Goal: Information Seeking & Learning: Find specific fact

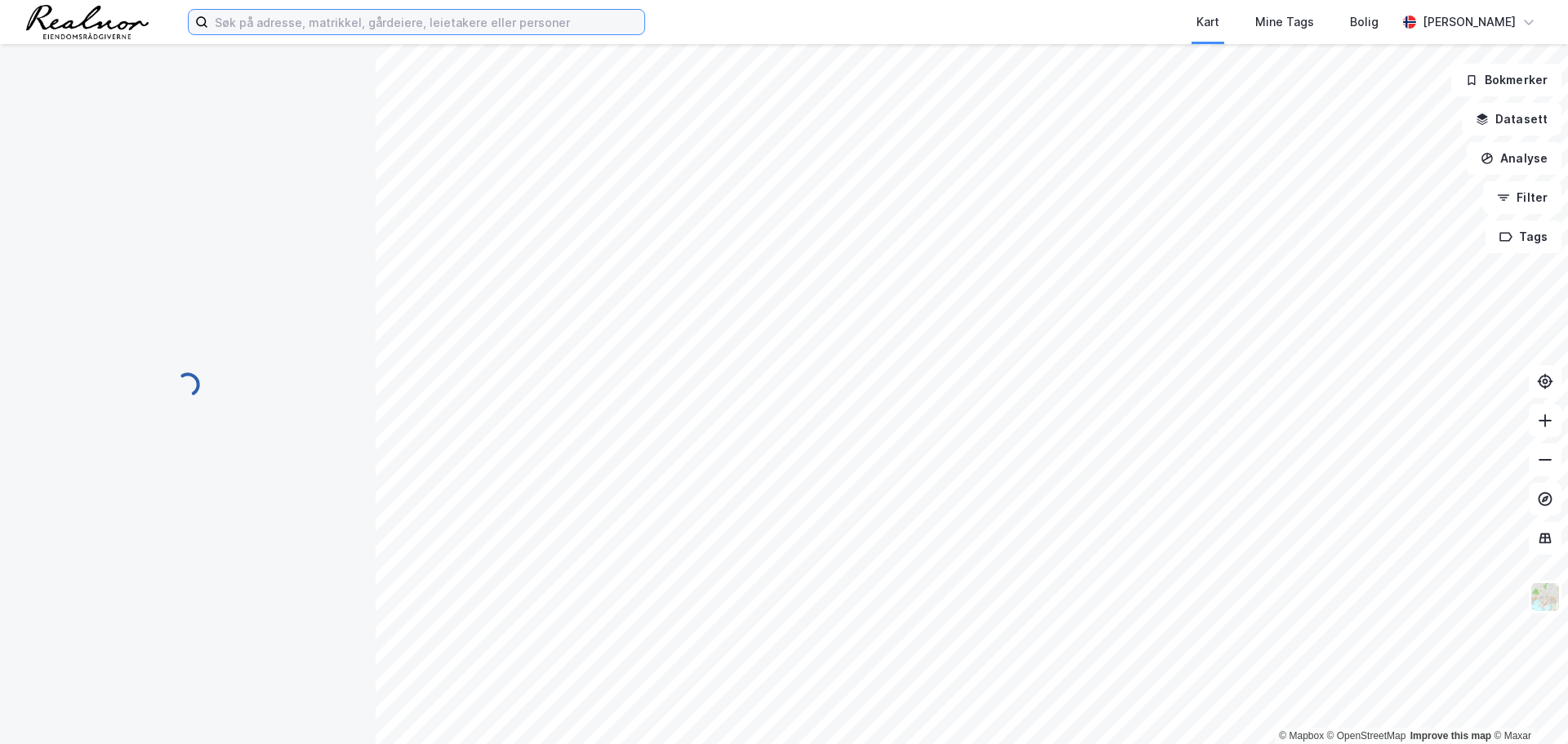
click at [288, 23] on input at bounding box center [426, 22] width 436 height 24
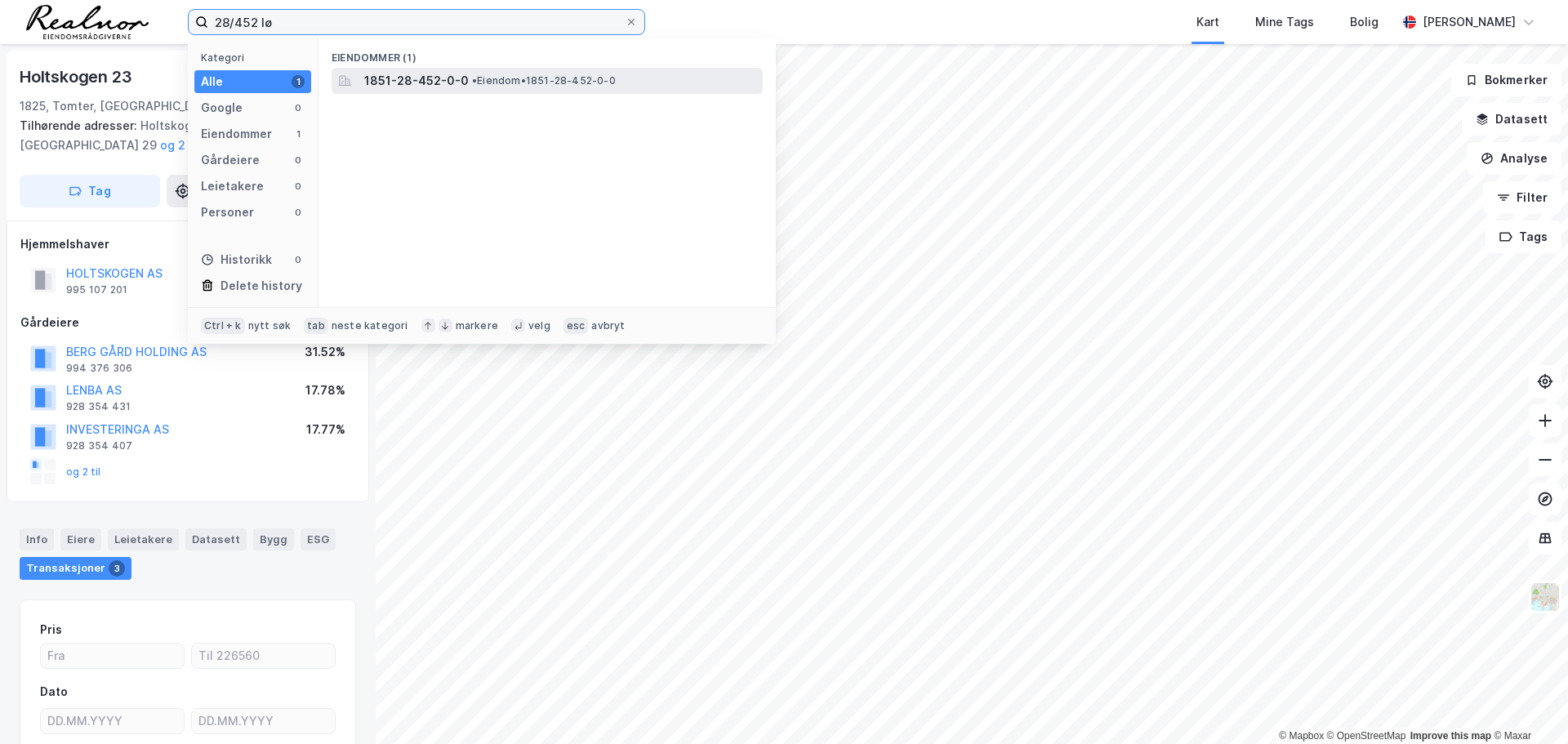
type input "28/452 lø"
click at [503, 79] on span "• Eiendom • 1851-28-452-0-0" at bounding box center [544, 80] width 144 height 13
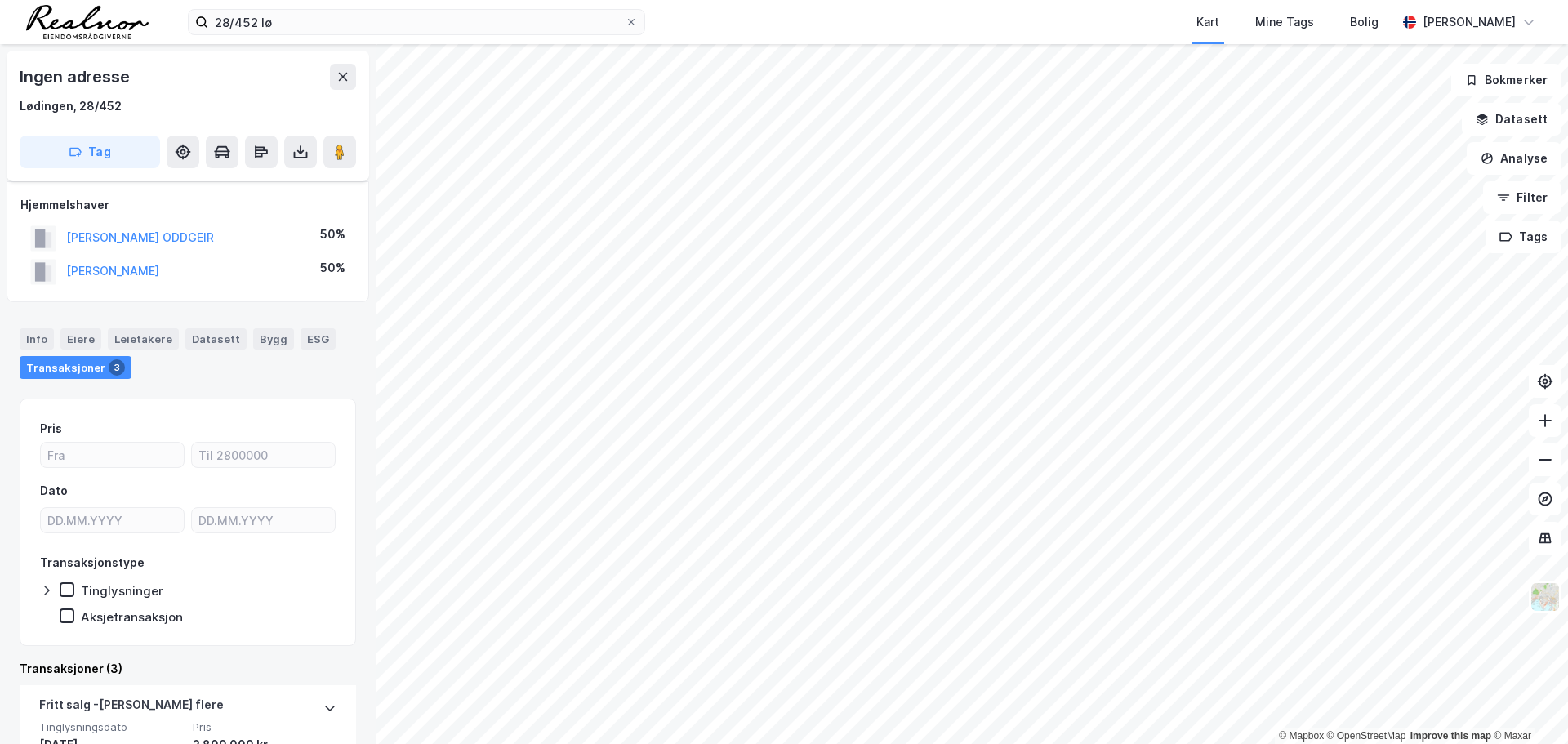
scroll to position [245, 0]
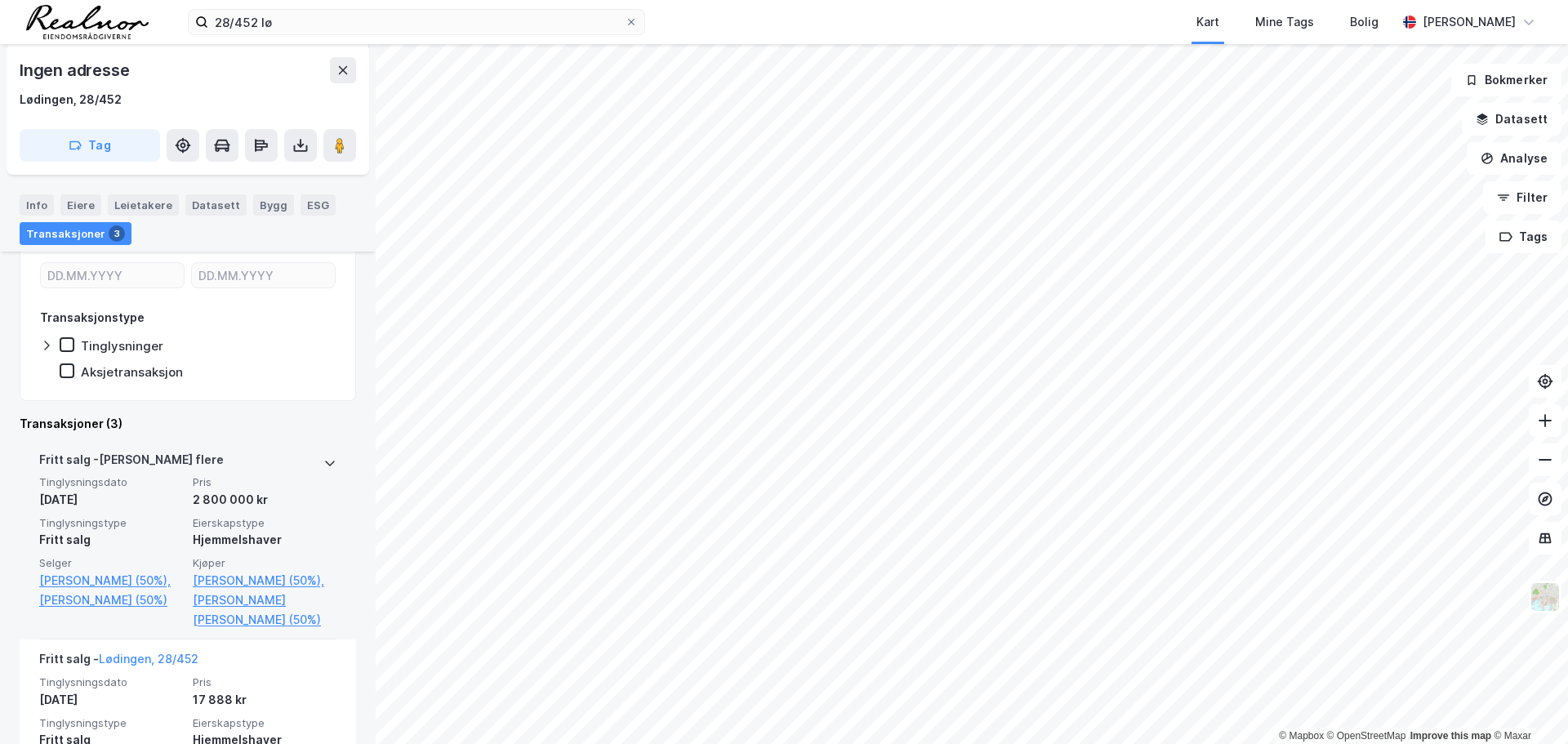
click at [165, 479] on span "Tinglysningsdato" at bounding box center [111, 483] width 144 height 14
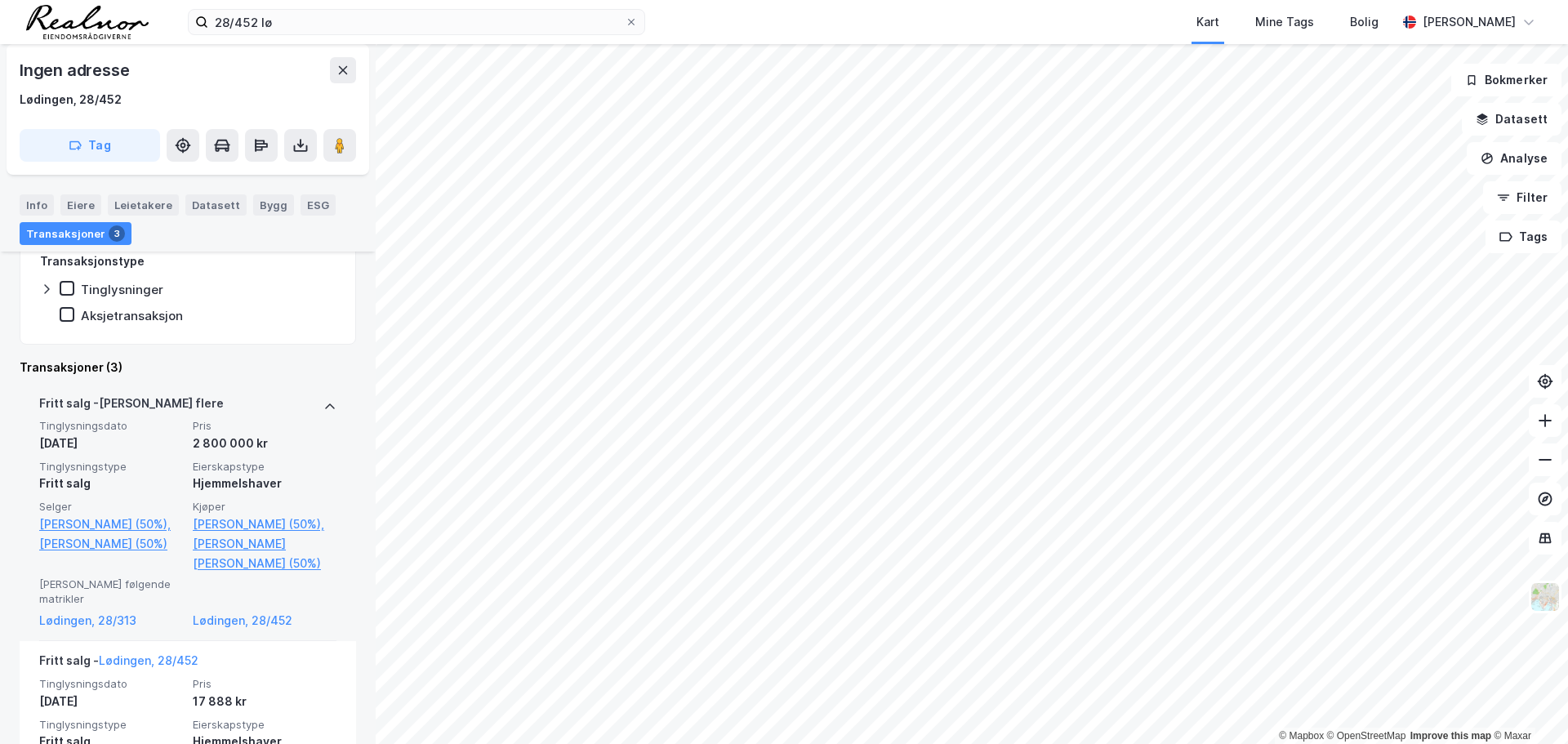
scroll to position [327, 0]
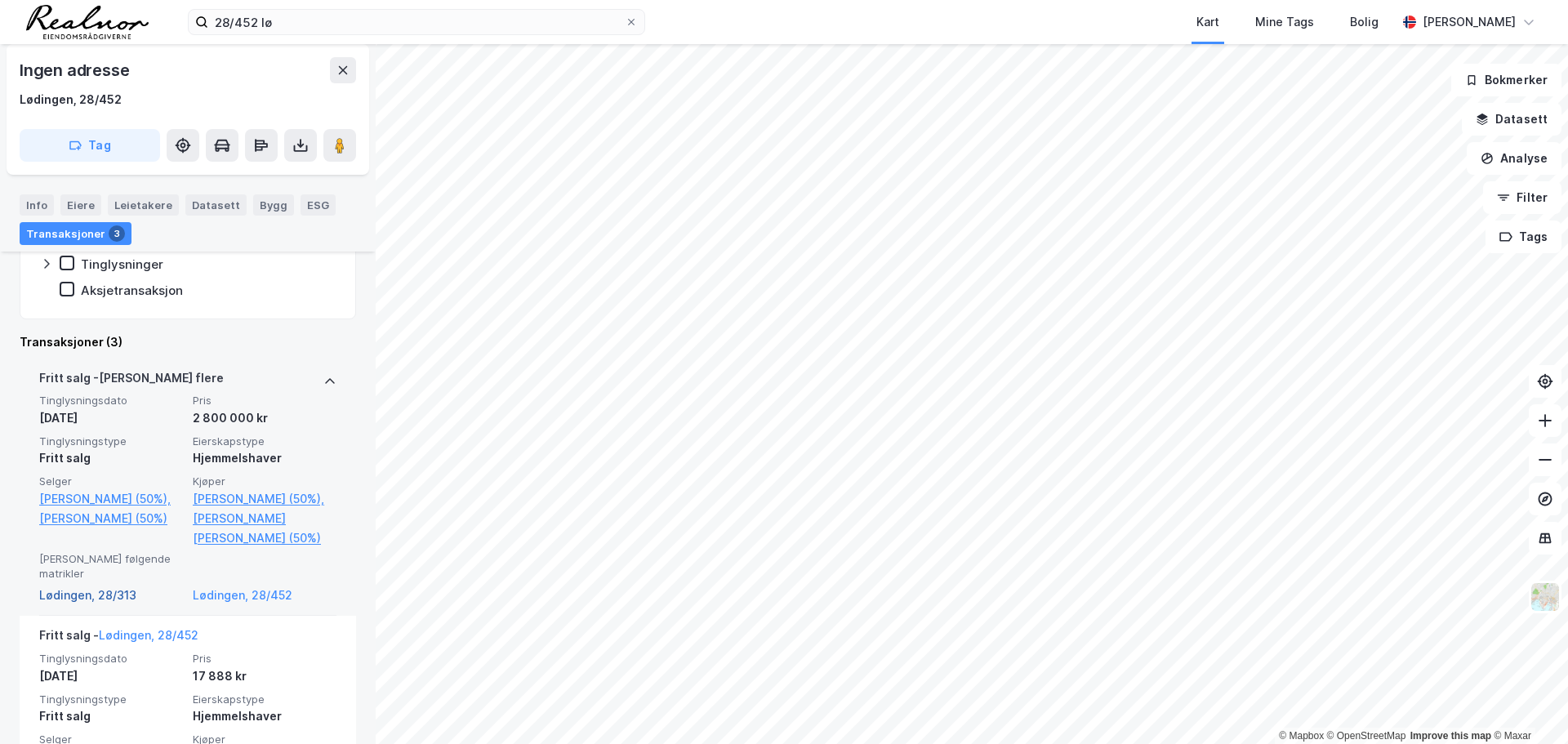
click at [116, 600] on link "Lødingen, 28/313" at bounding box center [111, 595] width 144 height 20
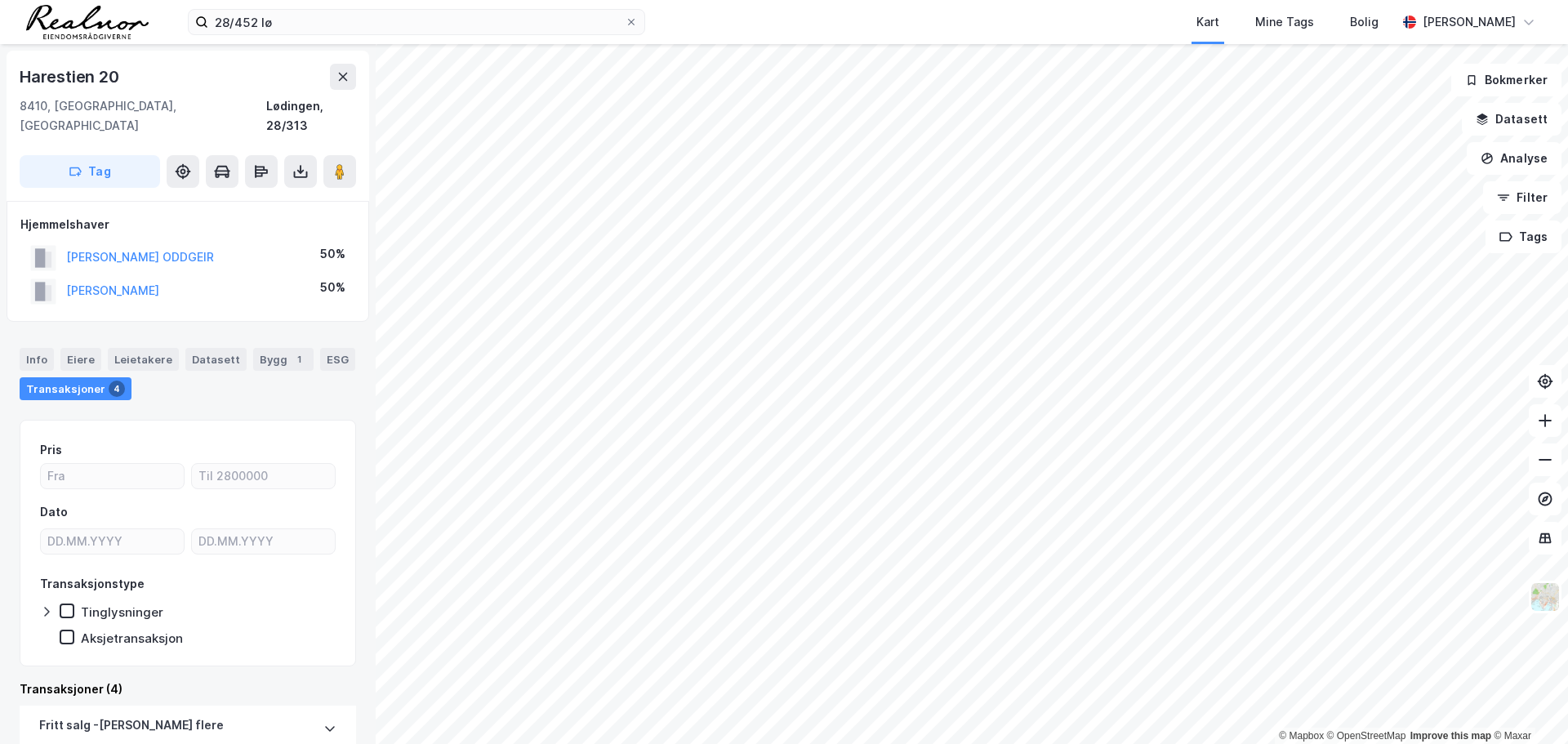
scroll to position [14, 0]
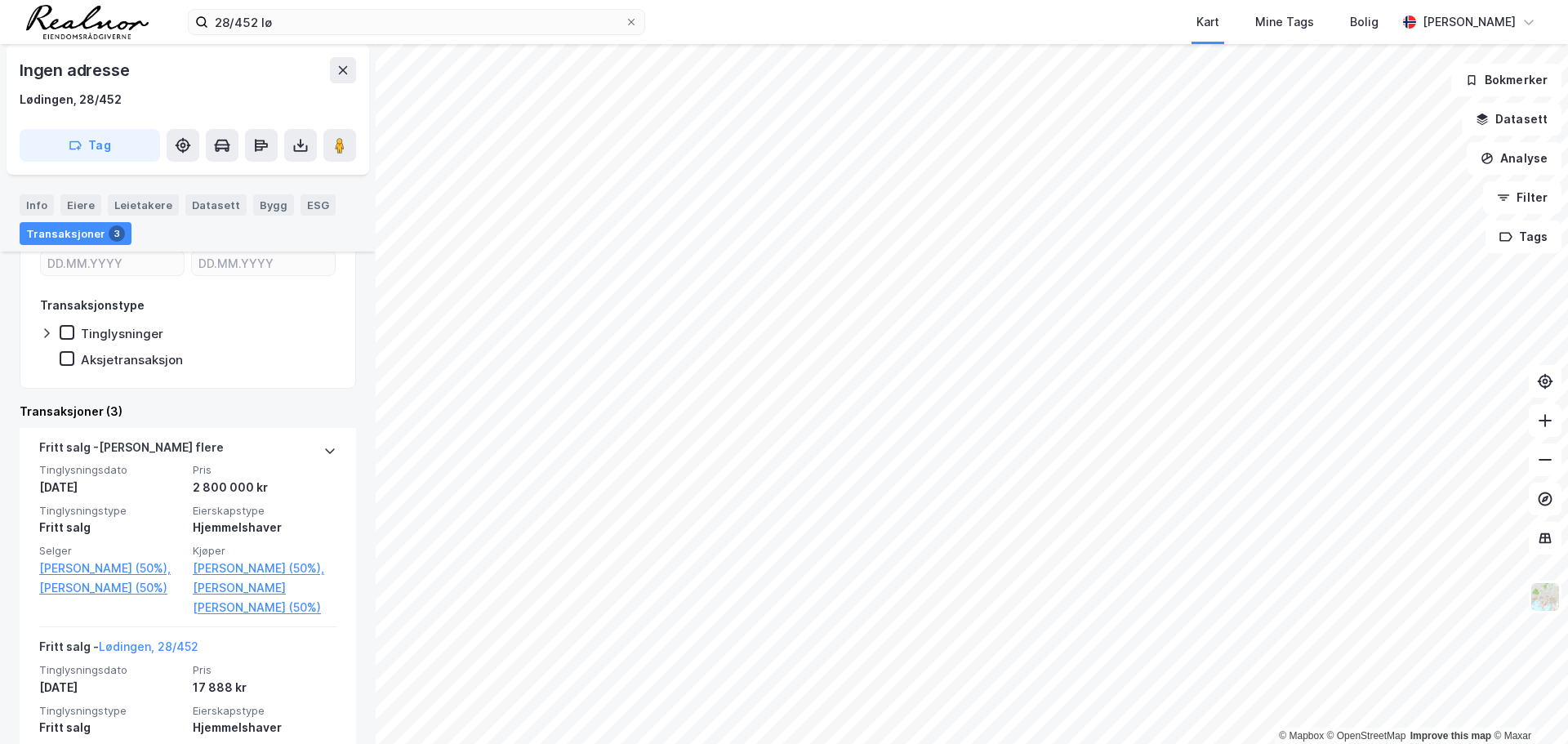
scroll to position [327, 0]
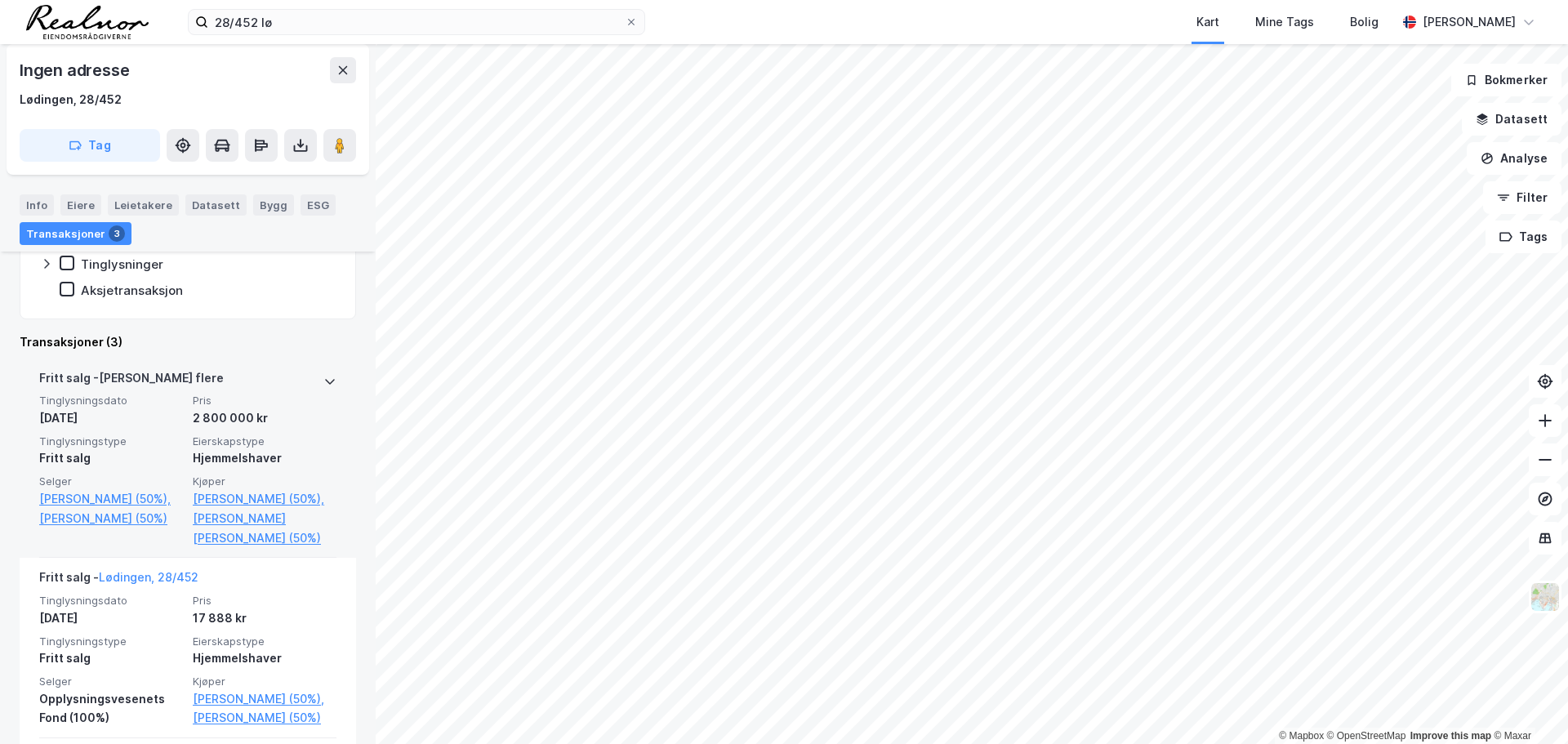
click at [256, 375] on div "[PERSON_NAME] flere" at bounding box center [188, 382] width 298 height 26
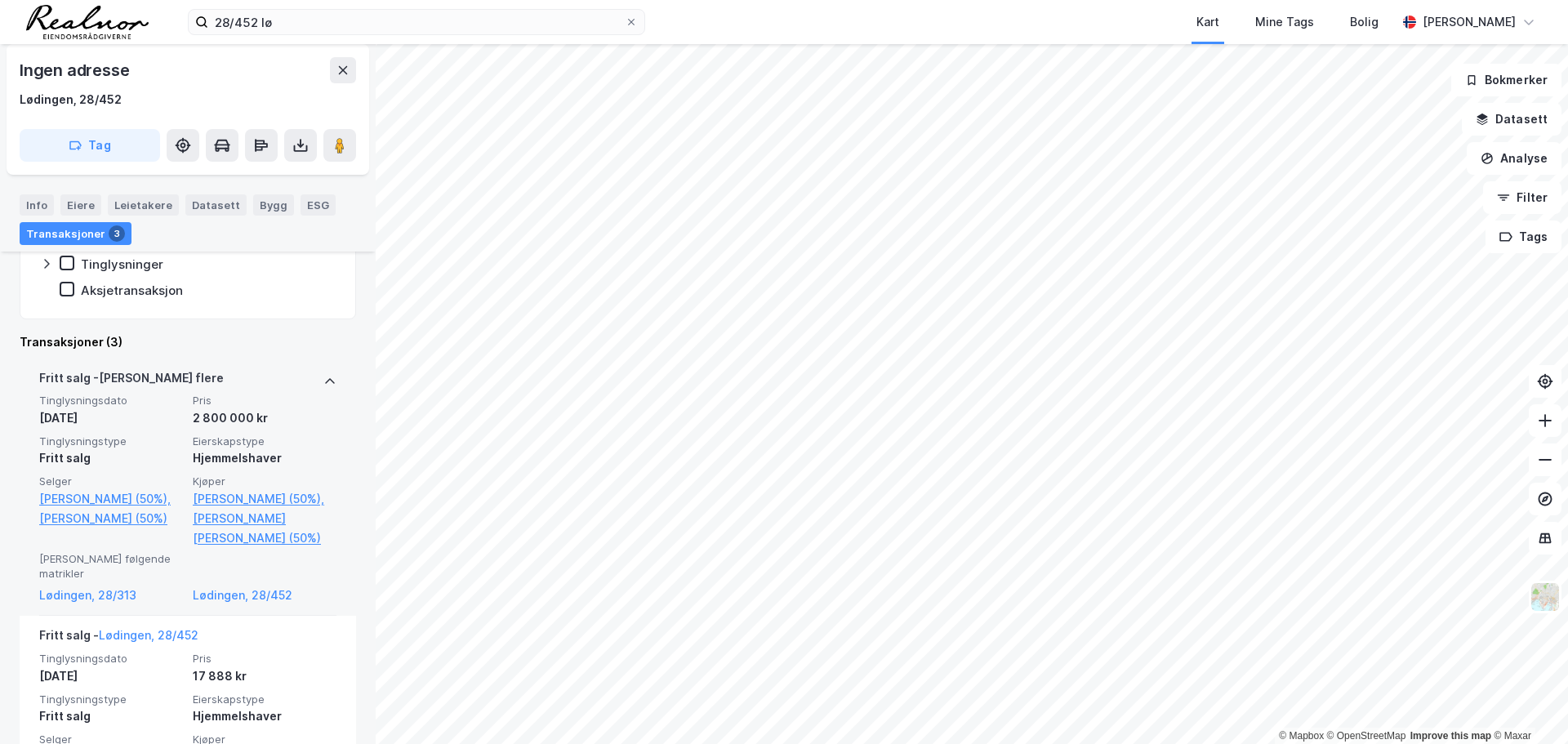
click at [141, 375] on div "[PERSON_NAME] flere" at bounding box center [131, 382] width 184 height 26
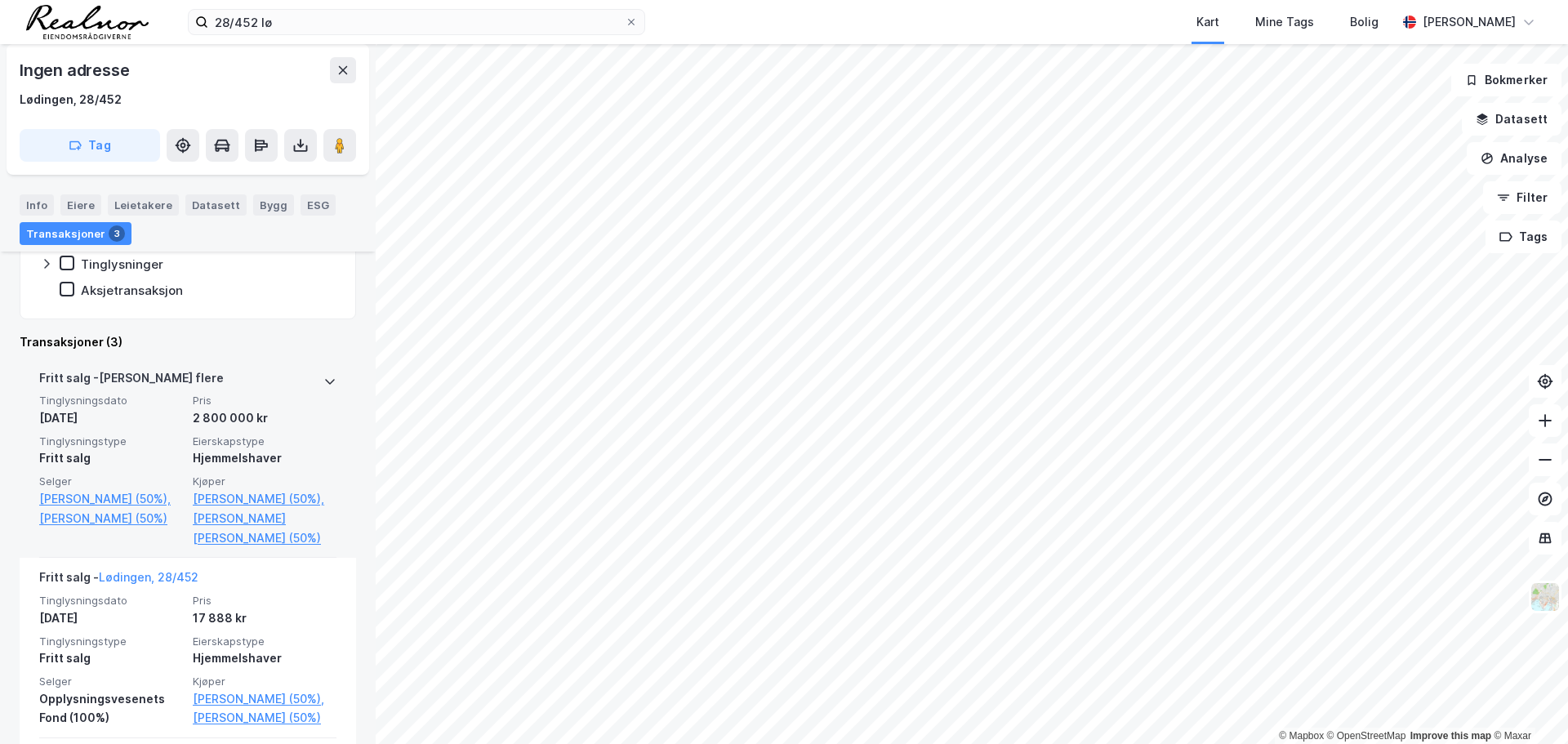
click at [236, 388] on div "[PERSON_NAME] flere" at bounding box center [188, 382] width 298 height 26
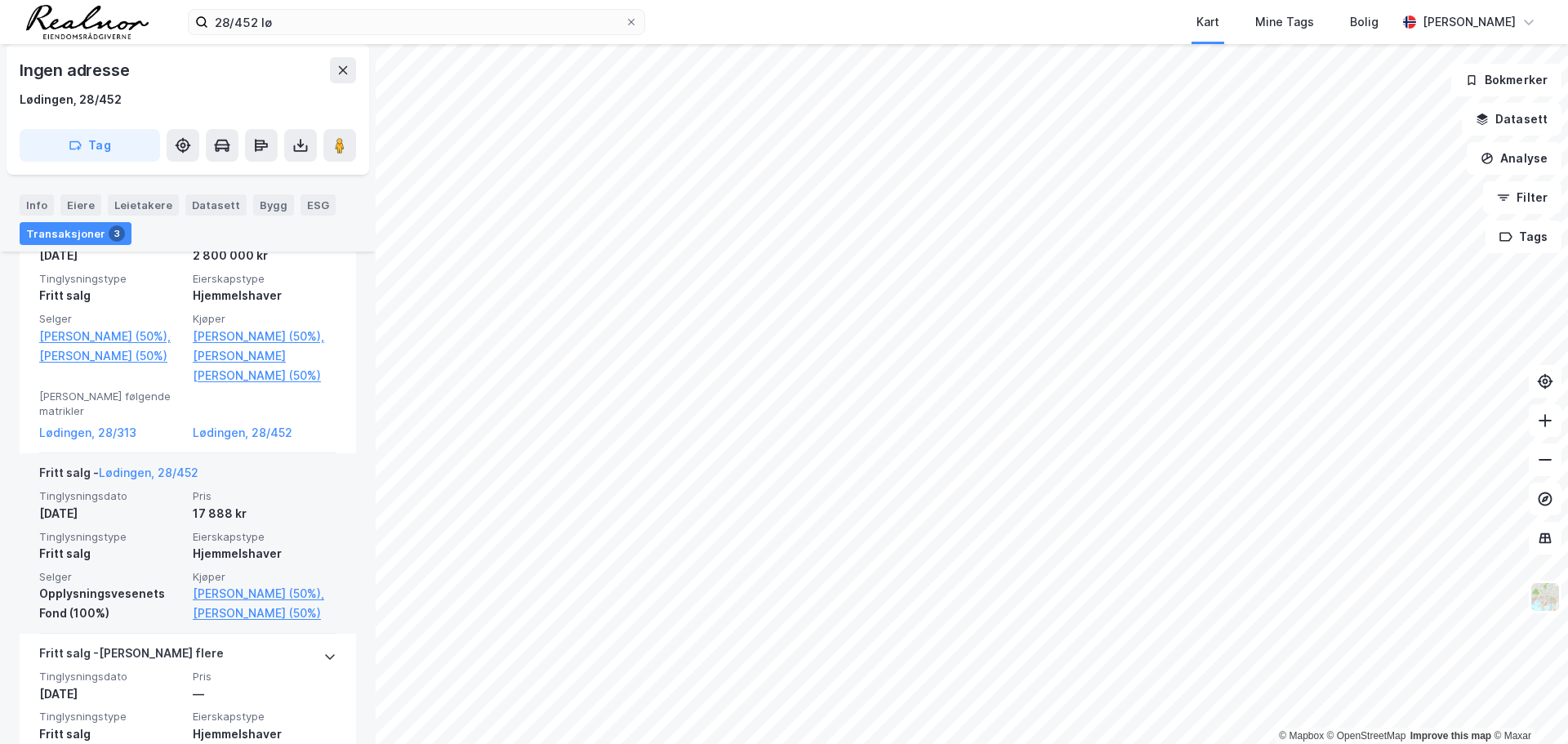
scroll to position [491, 0]
